Goal: Information Seeking & Learning: Learn about a topic

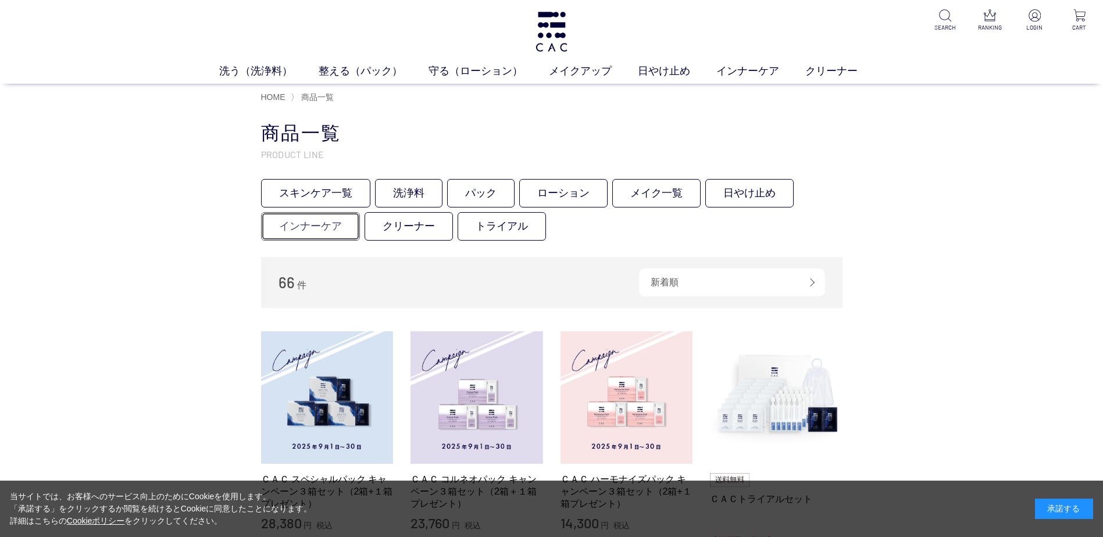
click at [312, 230] on link "インナーケア" at bounding box center [310, 226] width 99 height 29
click at [754, 193] on link "日やけ止め" at bounding box center [750, 193] width 88 height 29
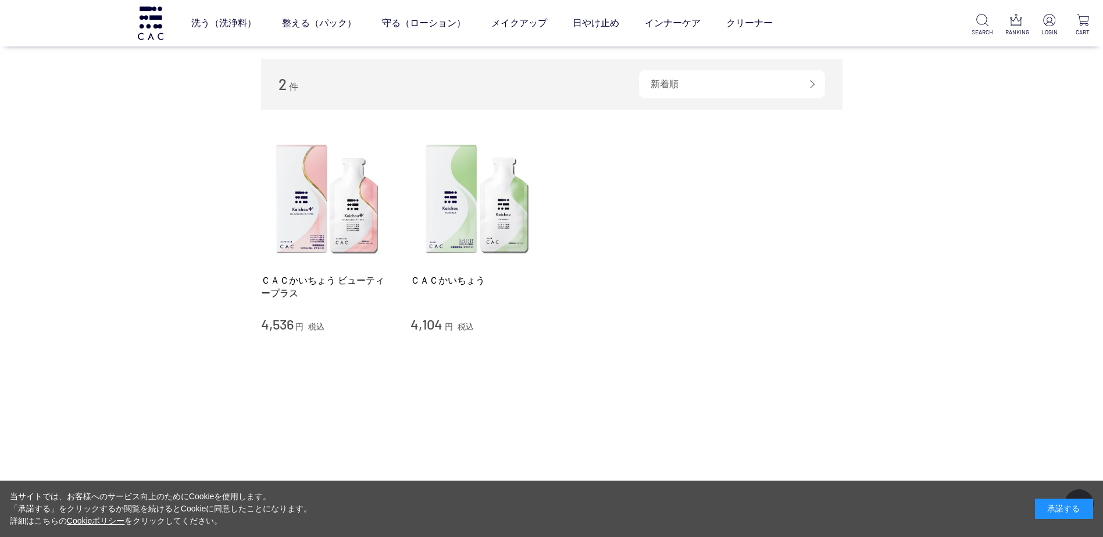
scroll to position [127, 0]
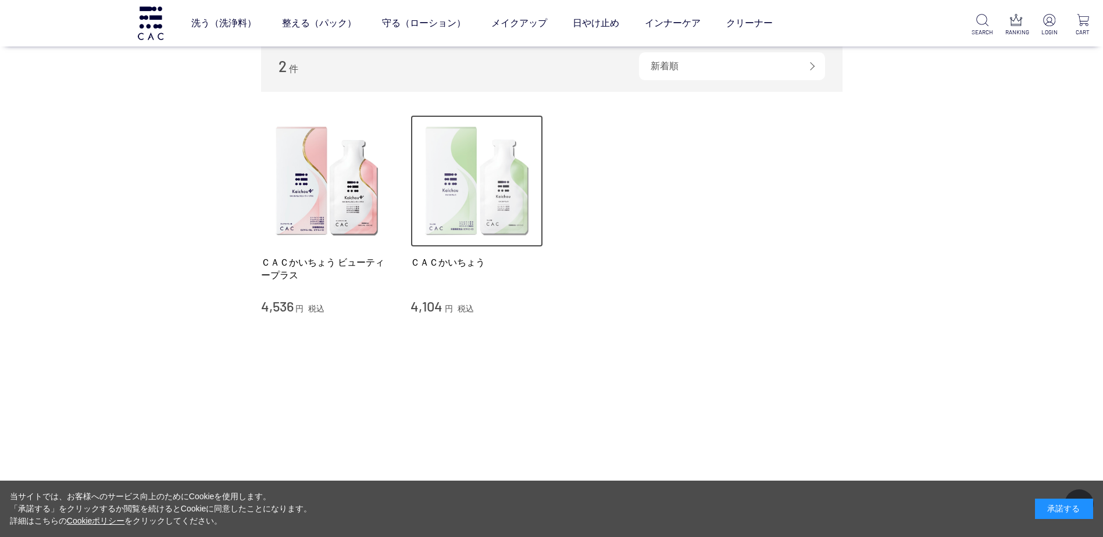
click at [460, 222] on img at bounding box center [477, 181] width 133 height 133
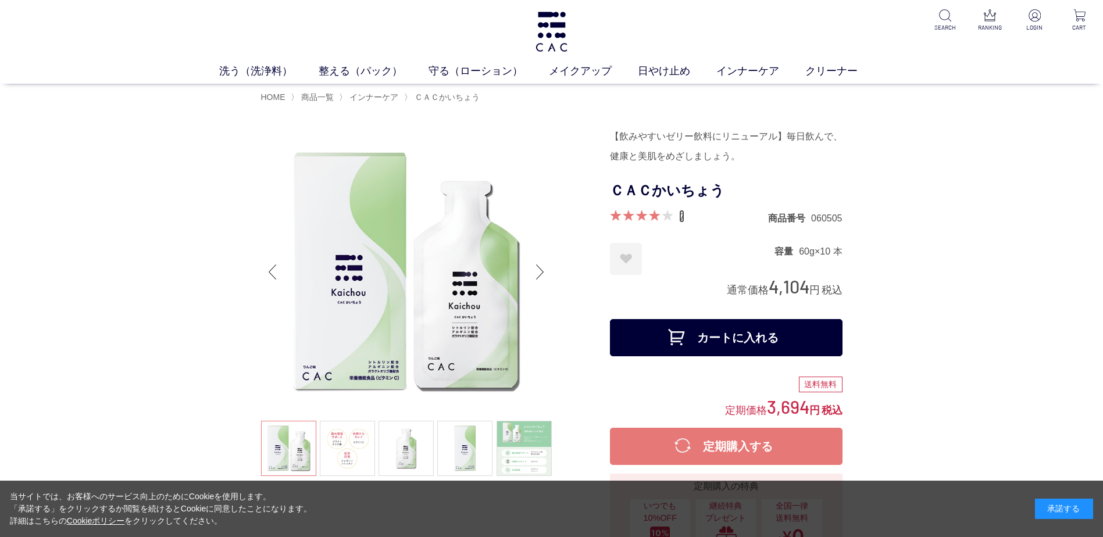
click at [681, 216] on link "7" at bounding box center [681, 216] width 5 height 13
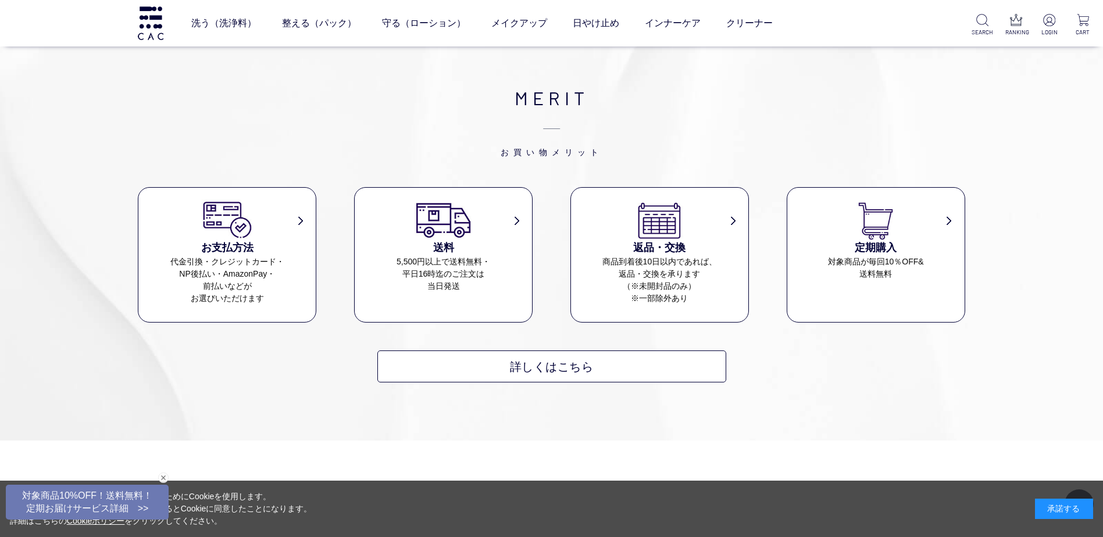
scroll to position [5797, 0]
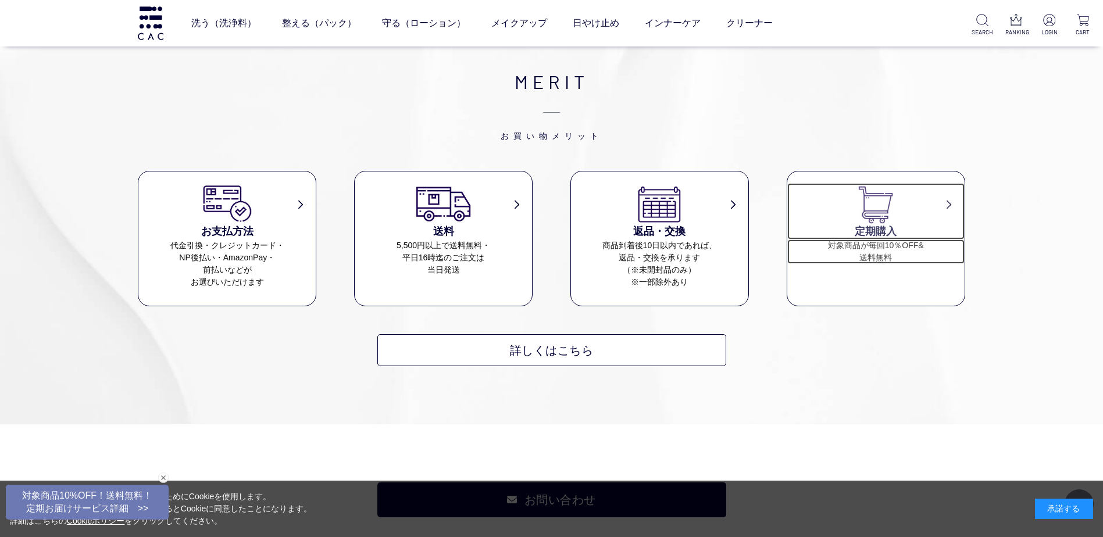
click at [866, 224] on img at bounding box center [876, 203] width 58 height 41
